Goal: Task Accomplishment & Management: Manage account settings

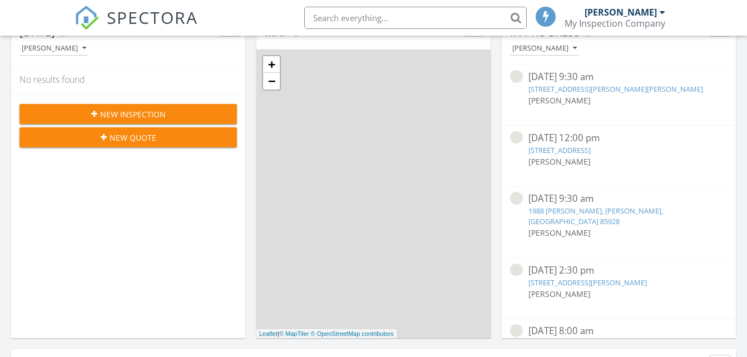
scroll to position [111, 0]
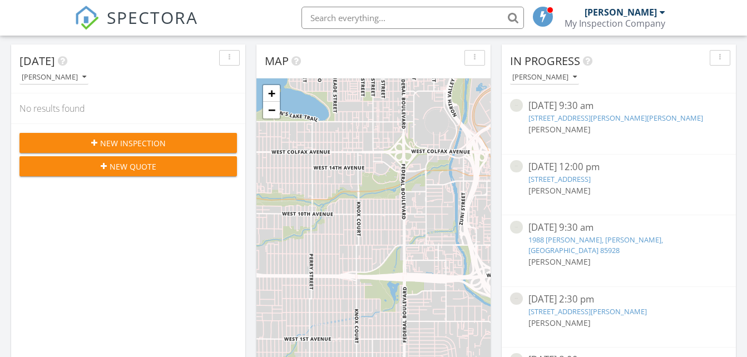
click at [363, 52] on div "Map" at bounding box center [373, 61] width 234 height 34
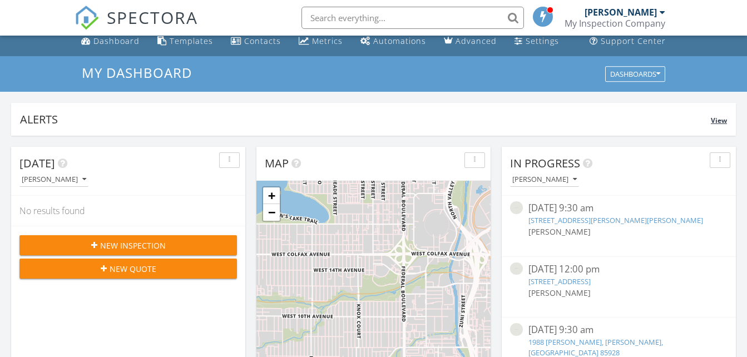
scroll to position [0, 0]
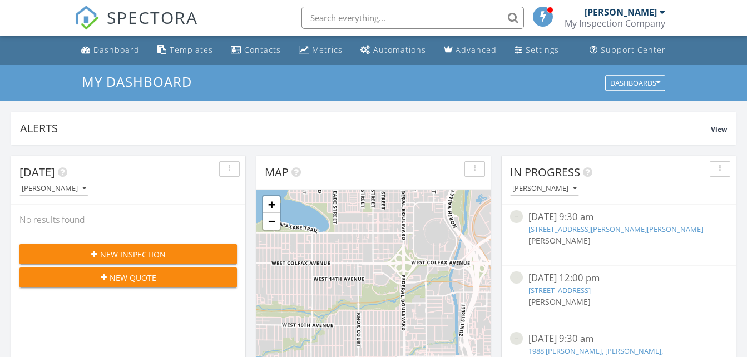
click at [343, 160] on div "Map" at bounding box center [373, 173] width 234 height 34
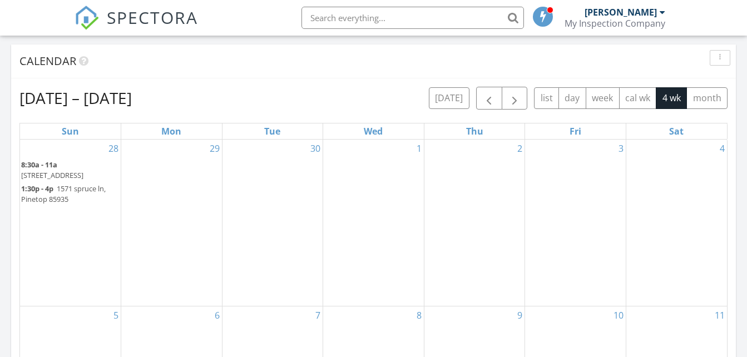
scroll to position [501, 0]
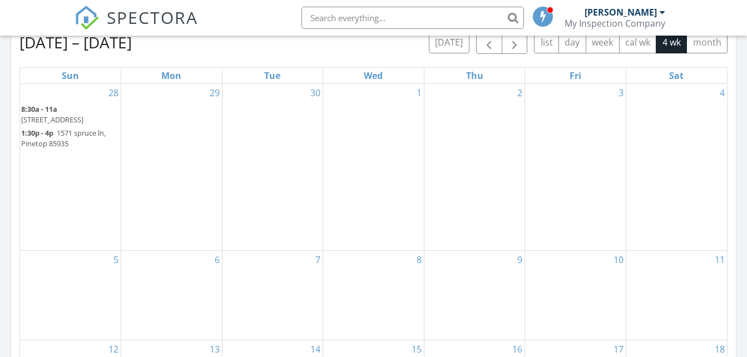
click at [53, 135] on span "1:30p - 4p" at bounding box center [37, 133] width 32 height 10
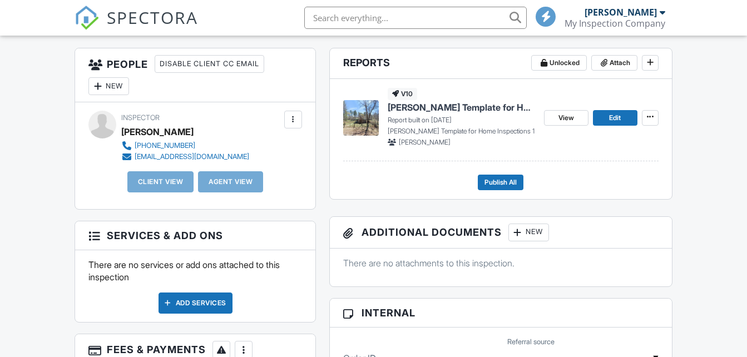
click at [436, 106] on span "Ben Gromicko's Template for Home Inspections 1" at bounding box center [461, 107] width 147 height 12
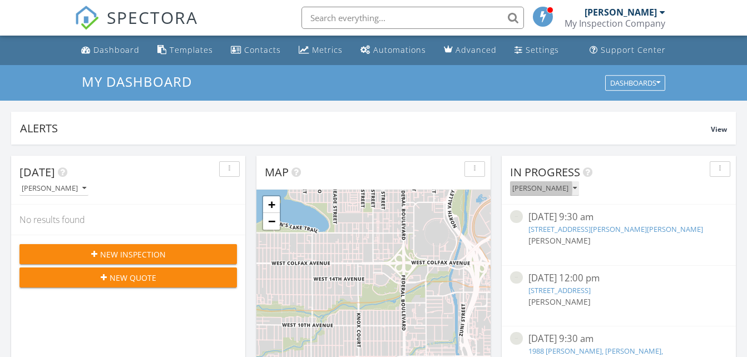
click at [573, 189] on icon "button" at bounding box center [575, 189] width 4 height 8
drag, startPoint x: 550, startPoint y: 216, endPoint x: 537, endPoint y: 214, distance: 12.9
click at [537, 214] on div "[DATE] 9:30 am" at bounding box center [618, 217] width 181 height 14
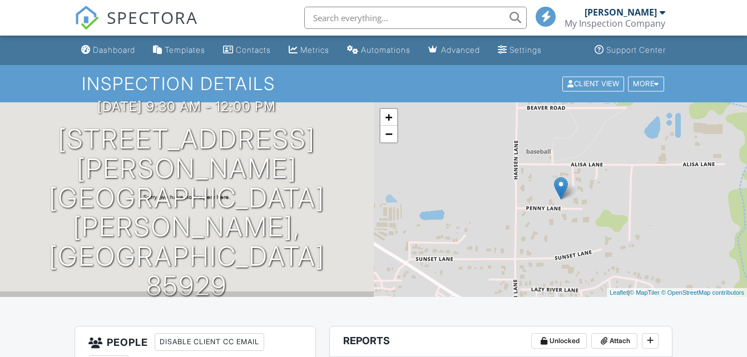
scroll to position [592, 0]
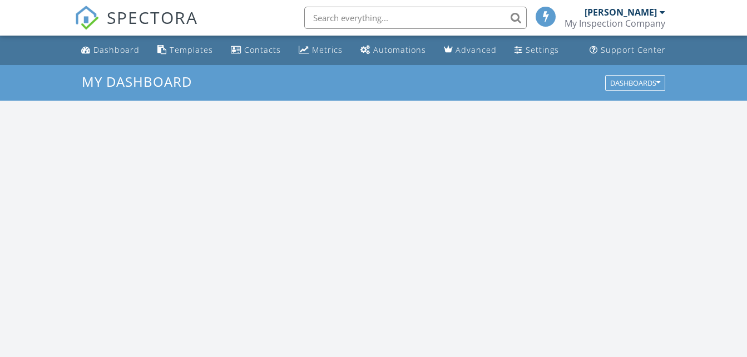
scroll to position [1030, 764]
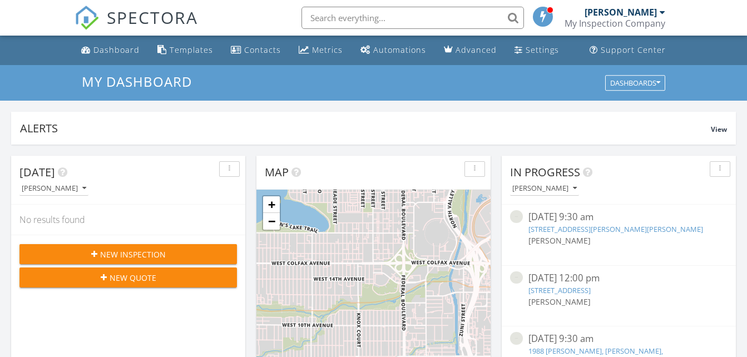
click at [521, 215] on img at bounding box center [516, 216] width 13 height 13
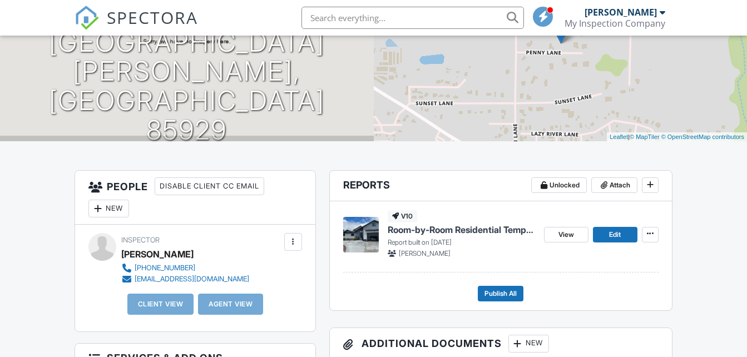
scroll to position [111, 0]
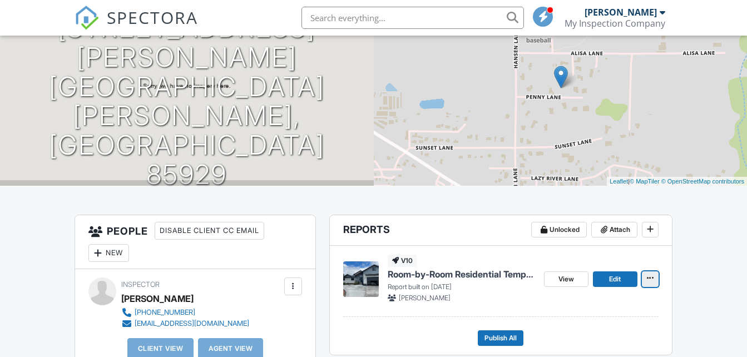
click at [649, 275] on icon at bounding box center [650, 278] width 7 height 8
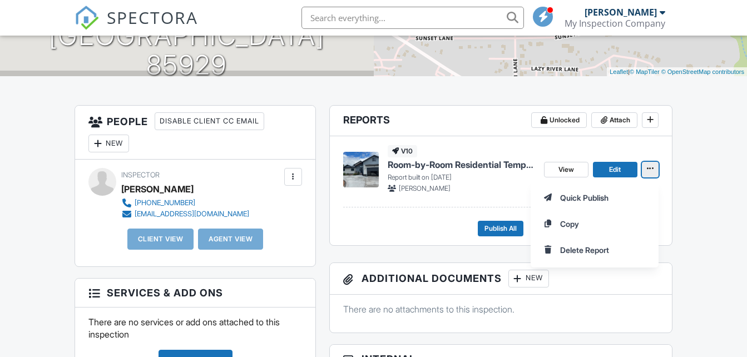
scroll to position [222, 0]
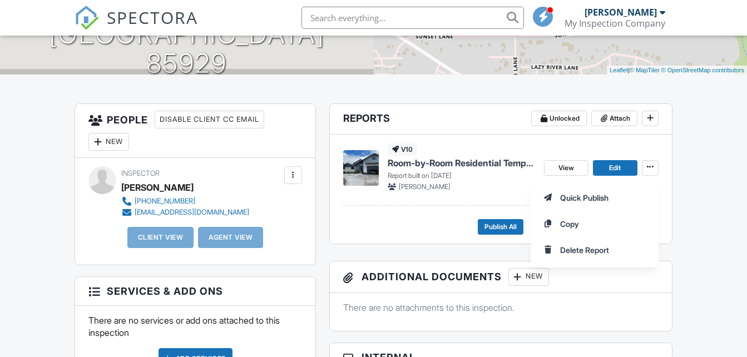
drag, startPoint x: 707, startPoint y: 215, endPoint x: 708, endPoint y: 209, distance: 6.7
click at [708, 212] on div "Quick Publish Copy Delete Report" at bounding box center [639, 223] width 216 height 87
click at [572, 167] on span "View" at bounding box center [566, 167] width 16 height 11
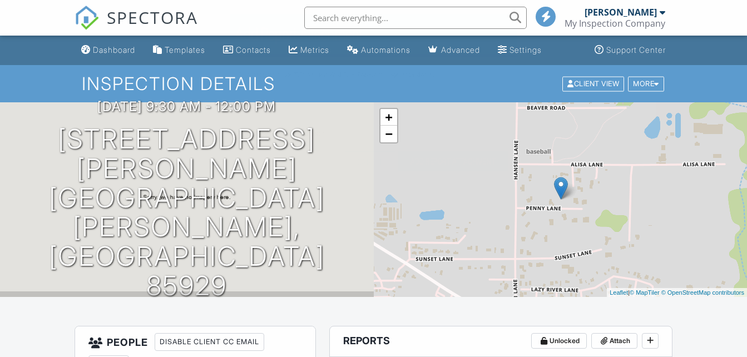
click at [619, 114] on div at bounding box center [373, 167] width 747 height 447
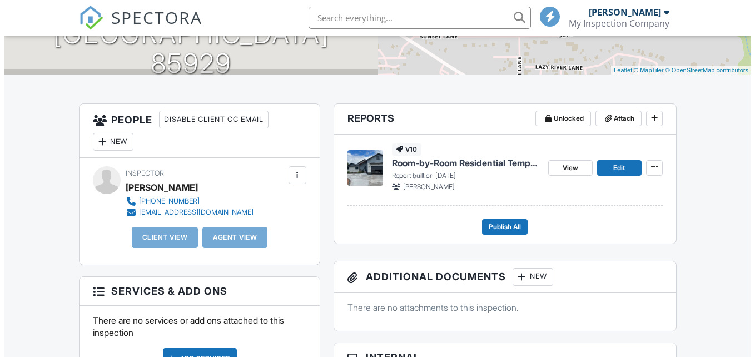
scroll to position [222, 0]
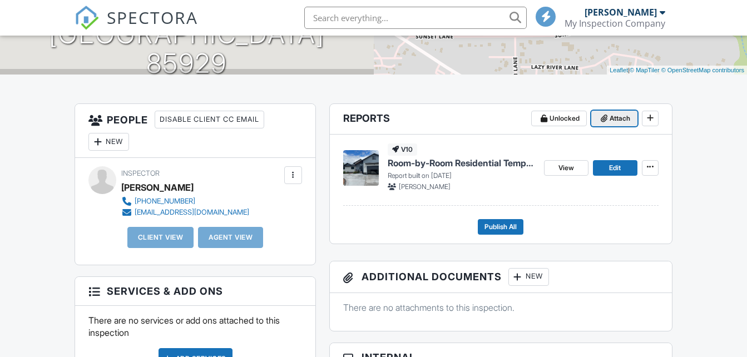
click at [605, 118] on icon at bounding box center [604, 119] width 7 height 8
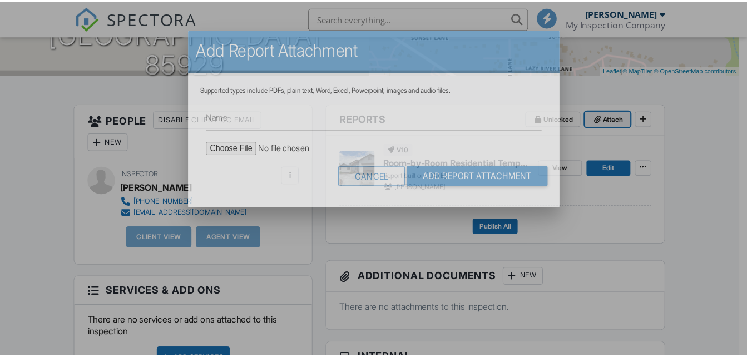
scroll to position [0, 0]
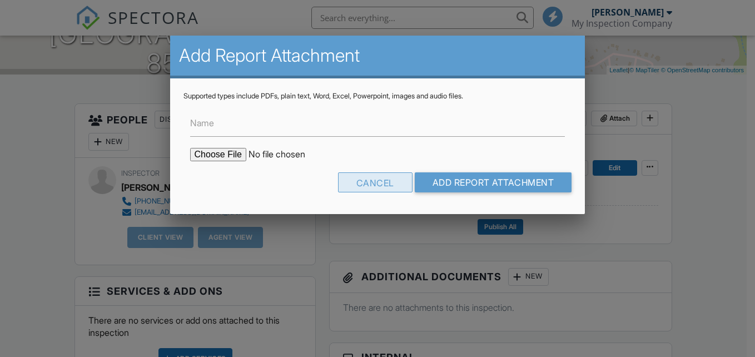
click at [350, 188] on div "Cancel" at bounding box center [375, 182] width 75 height 20
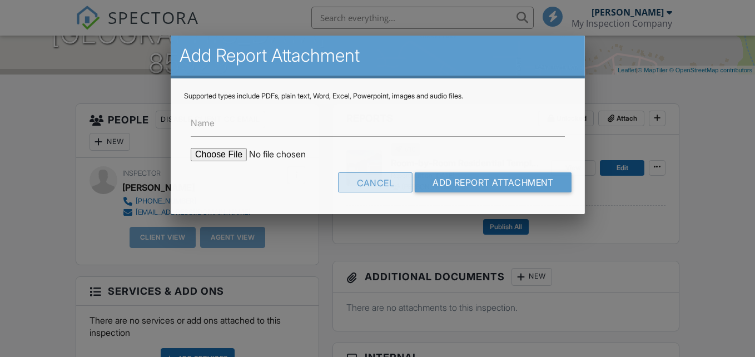
click at [357, 185] on div "Cancel Add Report Attachment" at bounding box center [378, 186] width 388 height 28
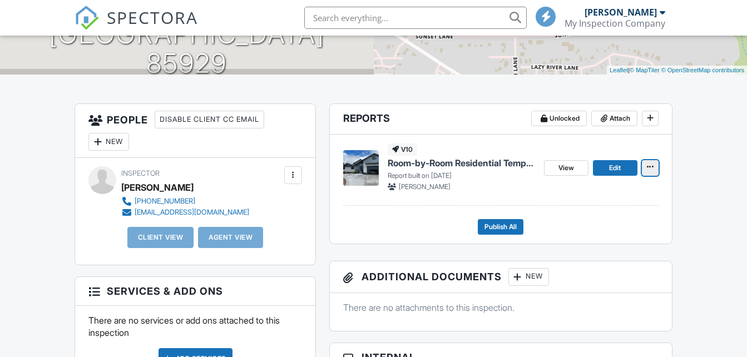
click at [650, 166] on icon at bounding box center [650, 167] width 7 height 8
click at [528, 142] on div "v10 Room-by-Room Residential Template Report built on 09/19/2025 Ayron Mapes Vi…" at bounding box center [500, 170] width 315 height 71
click at [418, 214] on footer "Publish All" at bounding box center [500, 222] width 315 height 24
click at [578, 166] on link "View" at bounding box center [566, 168] width 44 height 16
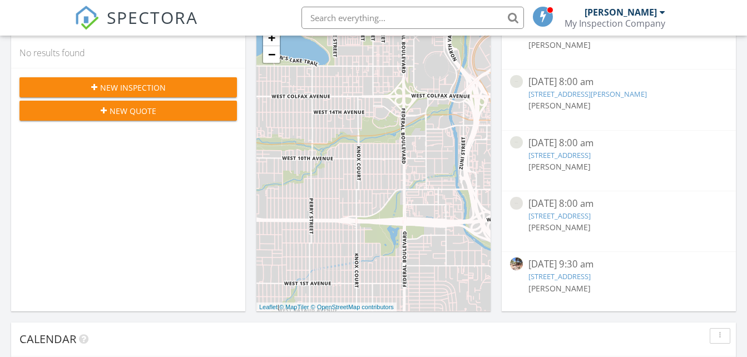
scroll to position [274, 0]
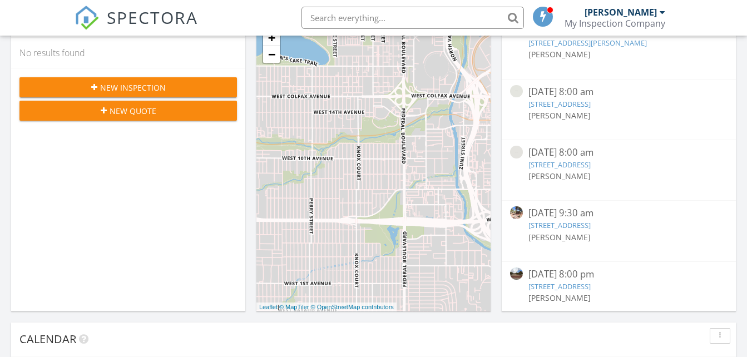
click at [554, 220] on link "[STREET_ADDRESS]" at bounding box center [559, 225] width 62 height 10
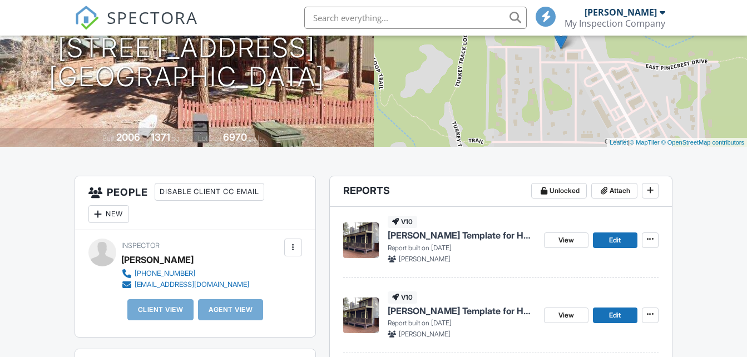
click at [438, 229] on span "Ben Gromicko's Template for Home Inspections" at bounding box center [461, 235] width 147 height 12
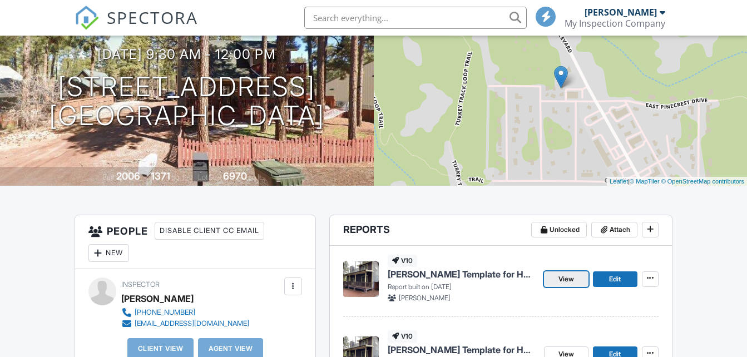
click at [565, 275] on span "View" at bounding box center [566, 279] width 16 height 11
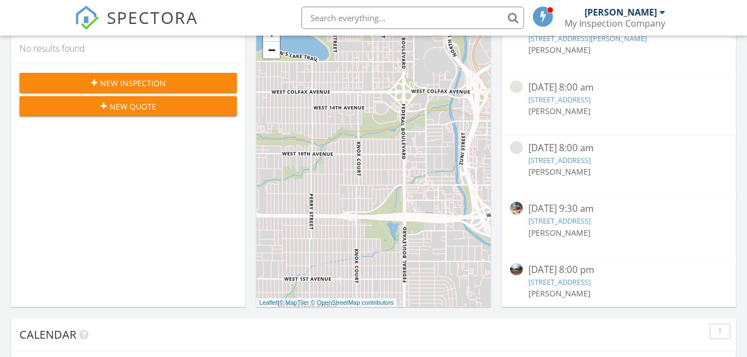
scroll to position [227, 0]
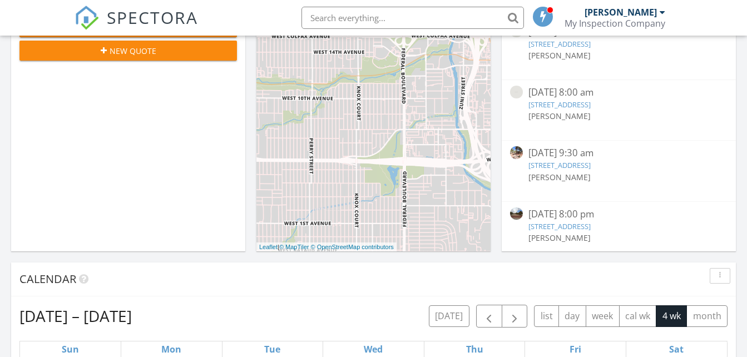
click at [580, 207] on div "[DATE] 8:00 pm" at bounding box center [618, 214] width 181 height 14
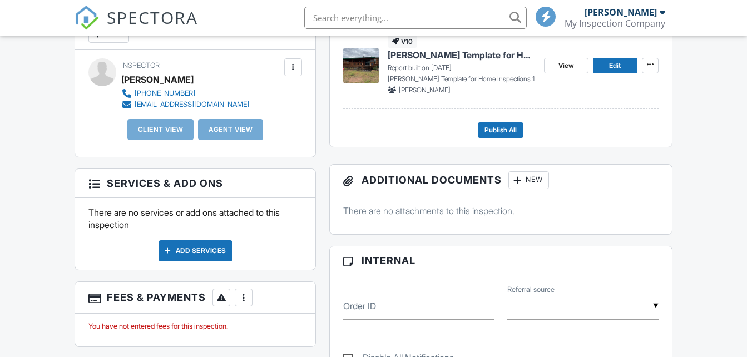
scroll to position [167, 0]
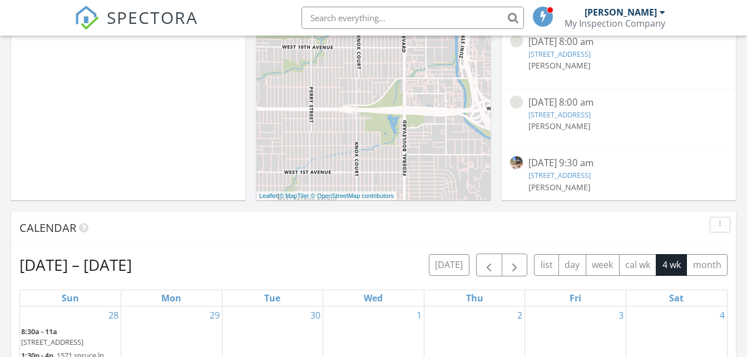
scroll to position [274, 0]
click at [567, 156] on div "[DATE] 8:00 pm" at bounding box center [618, 163] width 181 height 14
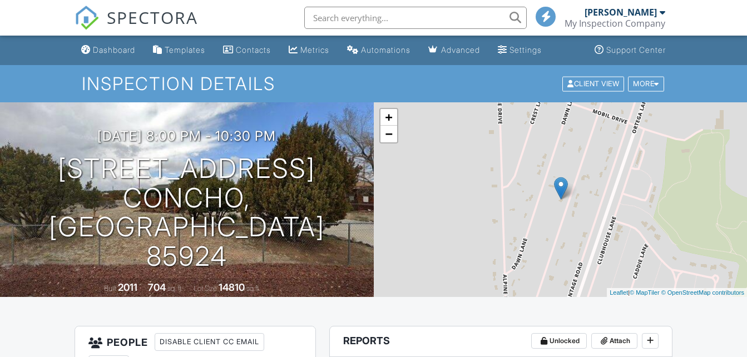
scroll to position [167, 0]
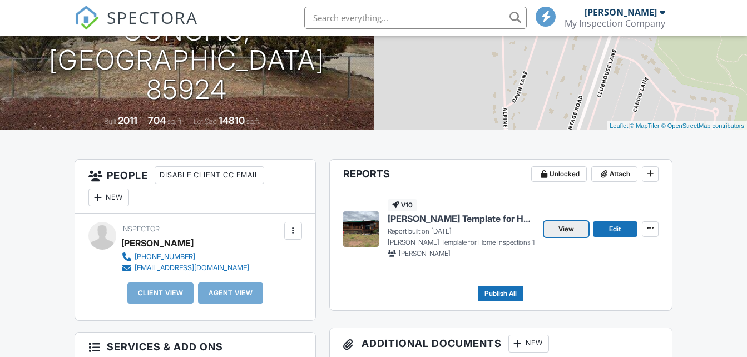
click at [568, 230] on span "View" at bounding box center [566, 229] width 16 height 11
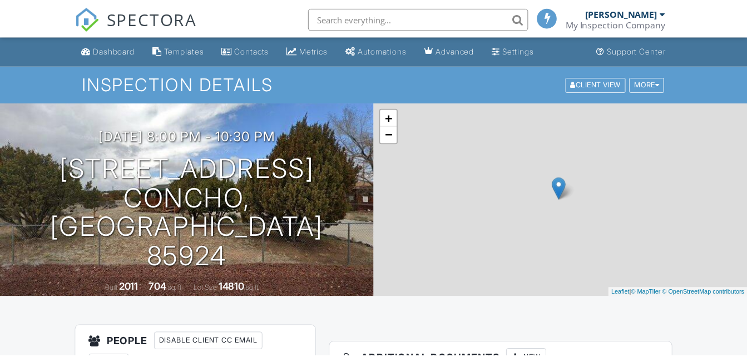
scroll to position [167, 0]
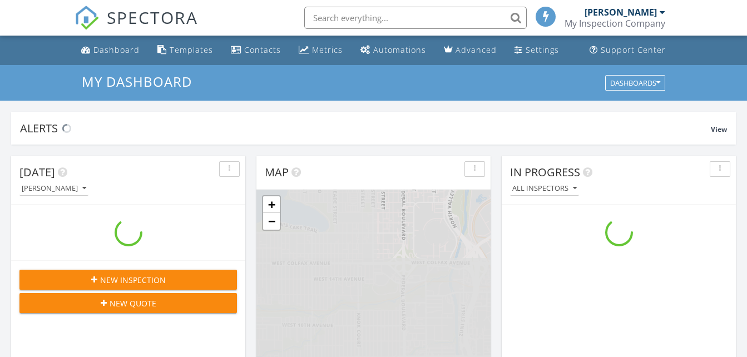
scroll to position [1030, 764]
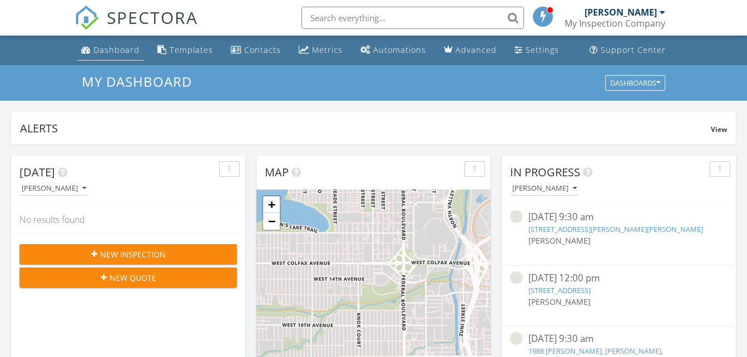
click at [111, 47] on div "Dashboard" at bounding box center [116, 49] width 46 height 11
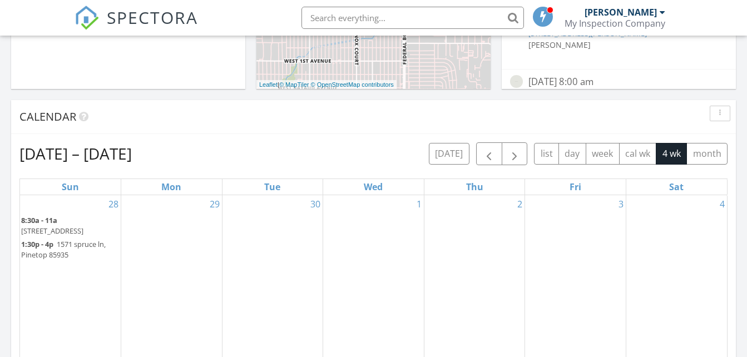
scroll to position [445, 0]
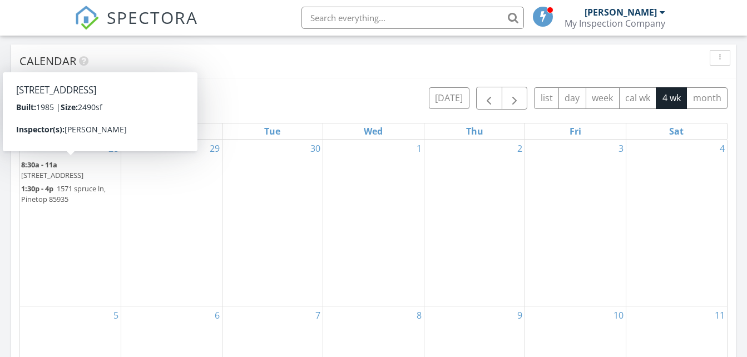
click at [66, 170] on span "[STREET_ADDRESS]" at bounding box center [52, 175] width 62 height 10
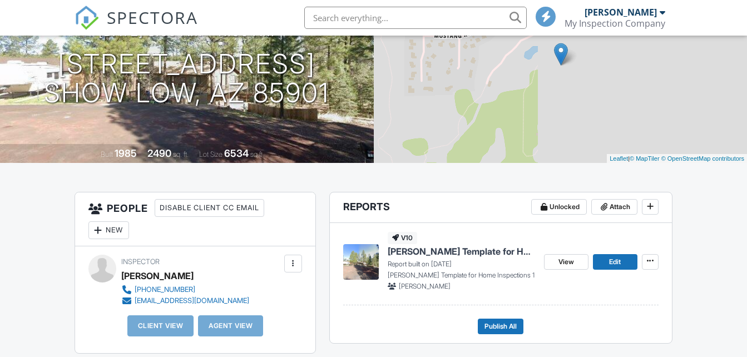
scroll to position [167, 0]
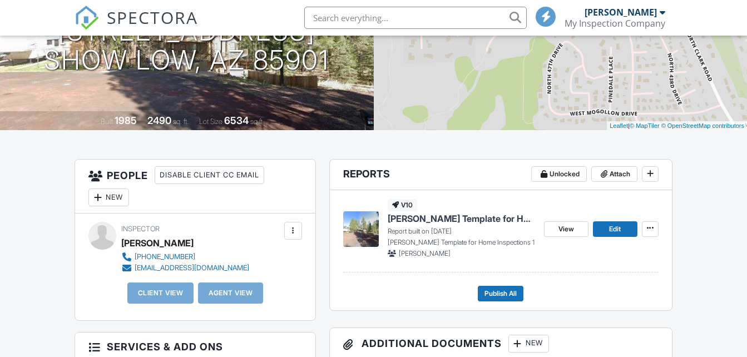
click at [421, 220] on span "Ben Gromicko's Template for Home Inspections 1" at bounding box center [461, 218] width 147 height 12
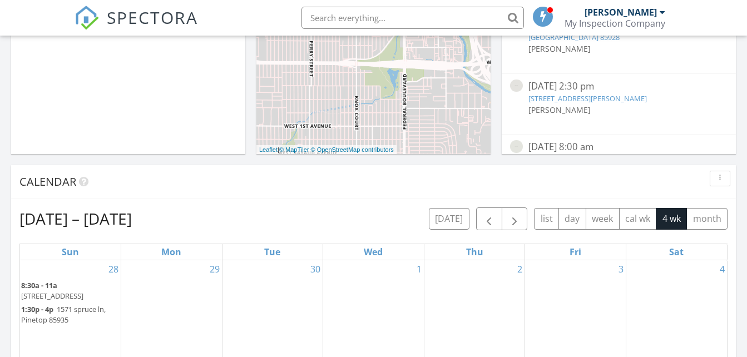
scroll to position [445, 0]
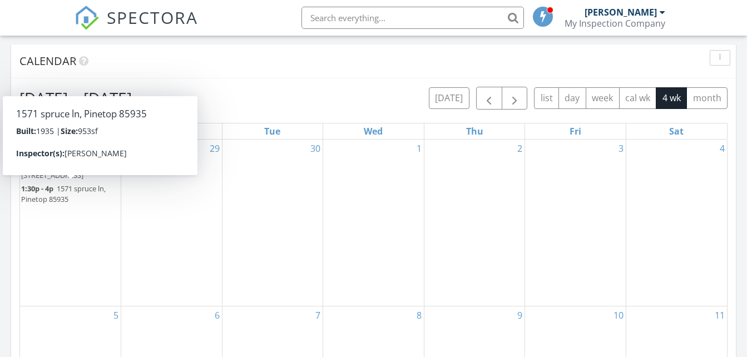
click at [47, 195] on span "1571 spruce ln, Pinetop 85935" at bounding box center [63, 194] width 85 height 21
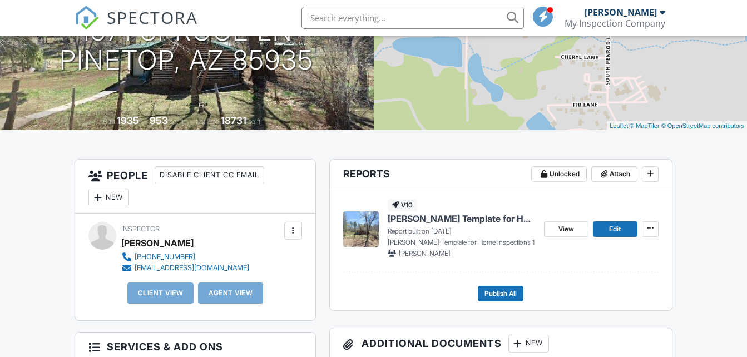
scroll to position [222, 0]
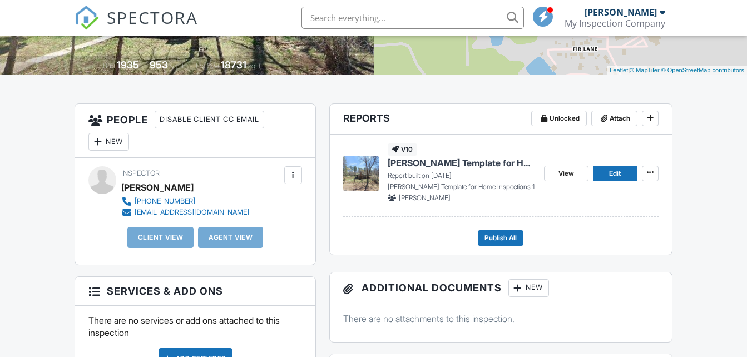
click at [424, 165] on span "[PERSON_NAME] Template for Home Inspections 1" at bounding box center [461, 163] width 147 height 12
